Goal: Information Seeking & Learning: Learn about a topic

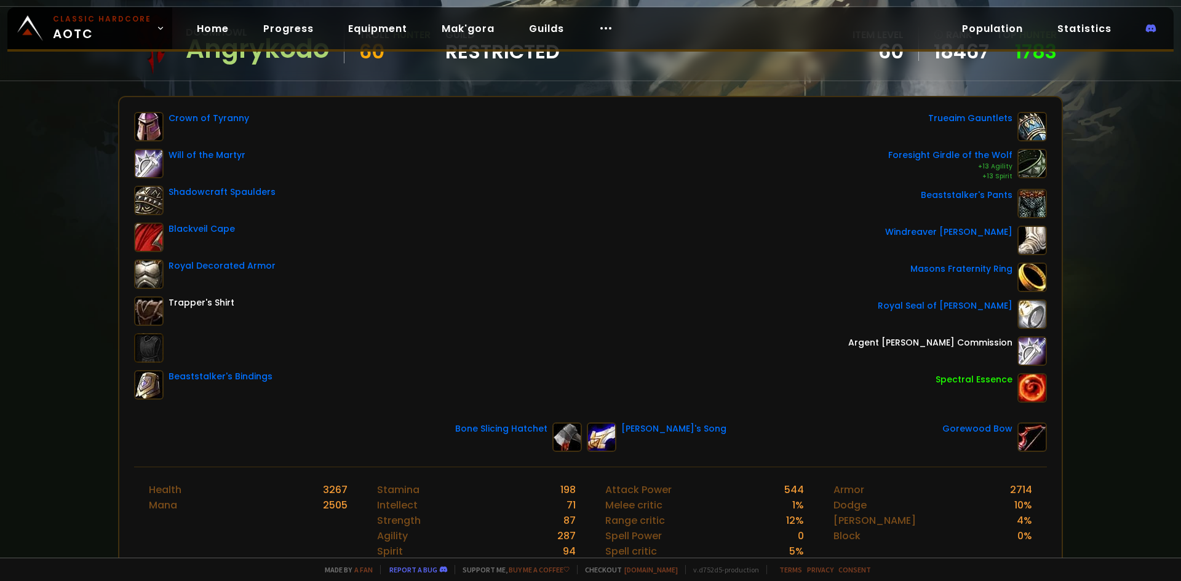
scroll to position [123, 0]
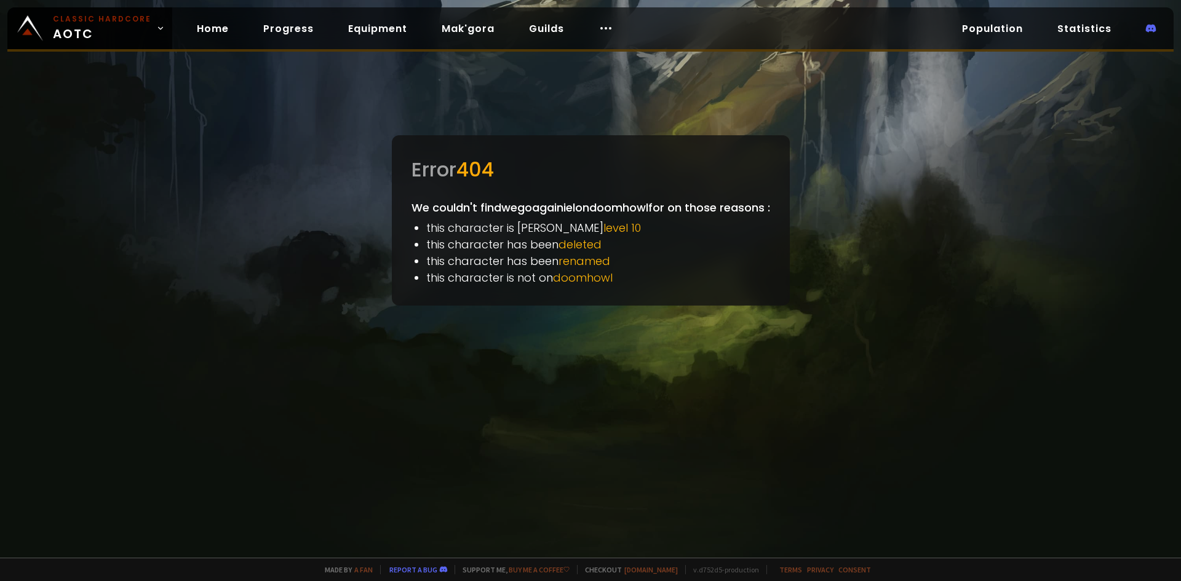
click at [77, 269] on div at bounding box center [590, 290] width 1181 height 581
